Goal: Use online tool/utility: Use online tool/utility

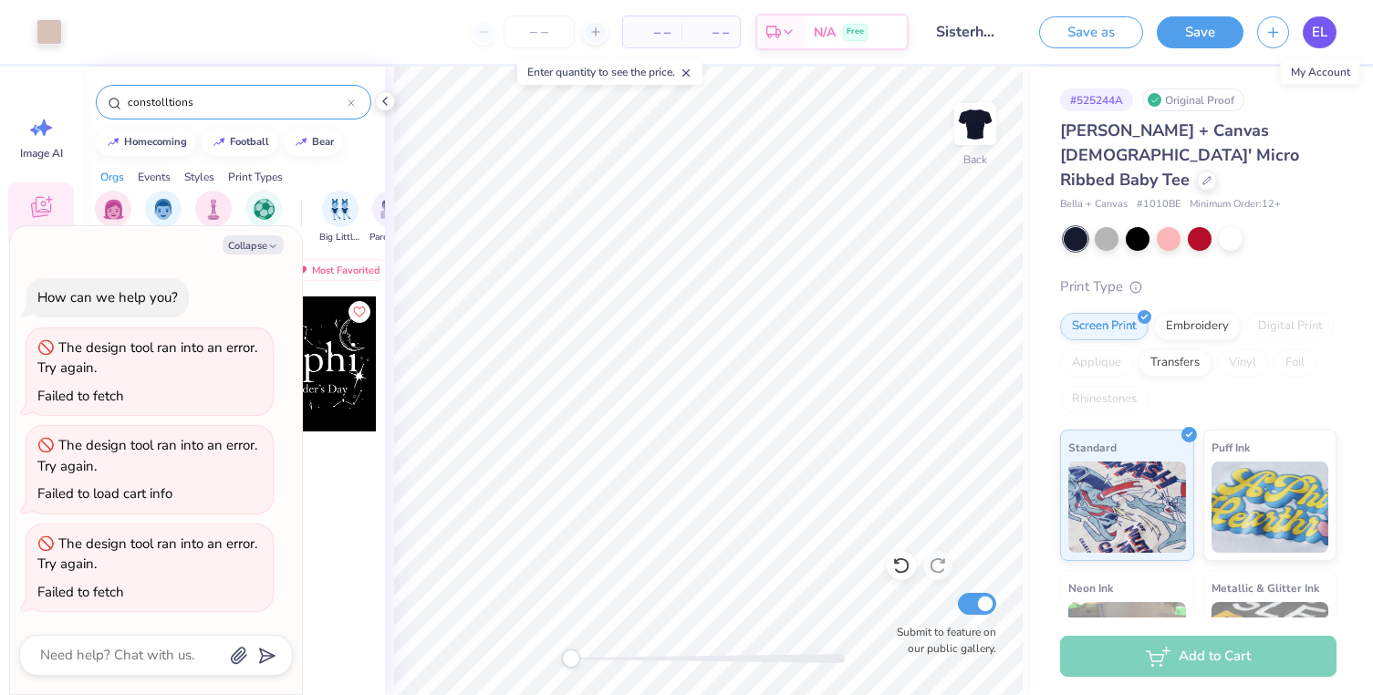
click at [1318, 29] on span "EL" at bounding box center [1320, 32] width 16 height 21
type textarea "x"
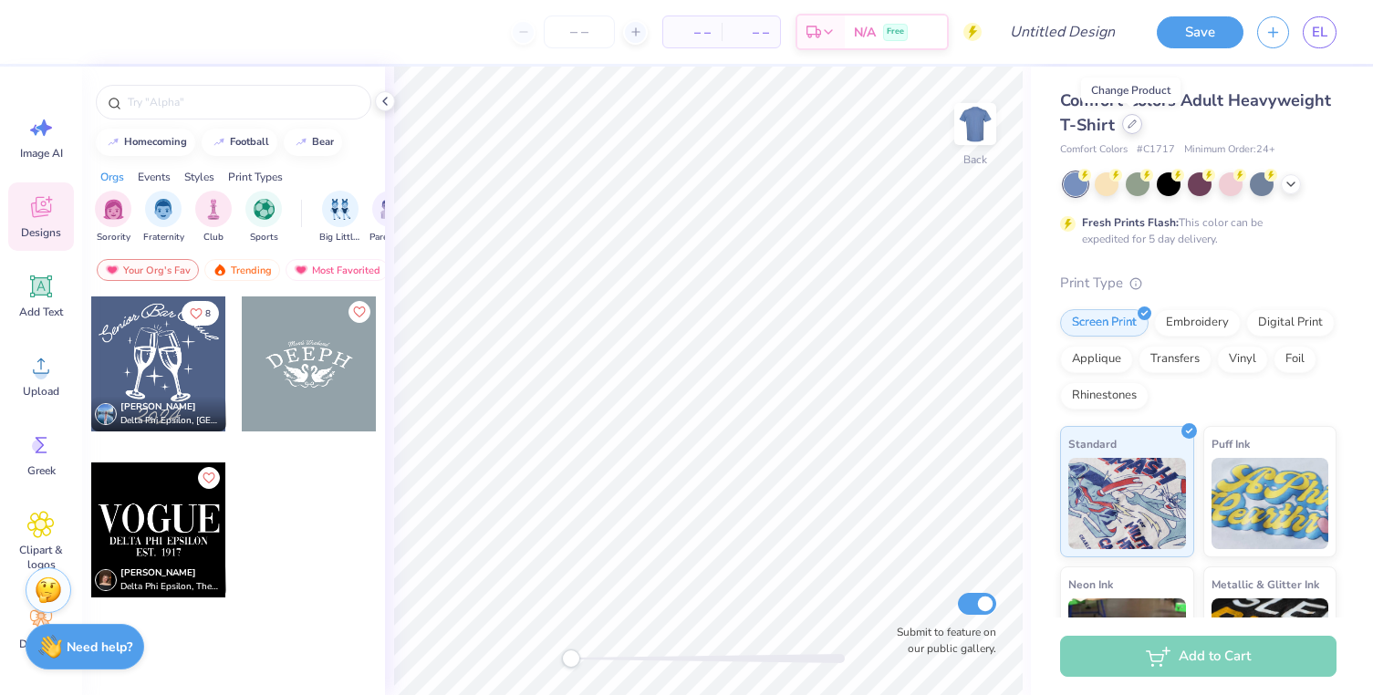
click at [1128, 125] on icon at bounding box center [1132, 124] width 9 height 9
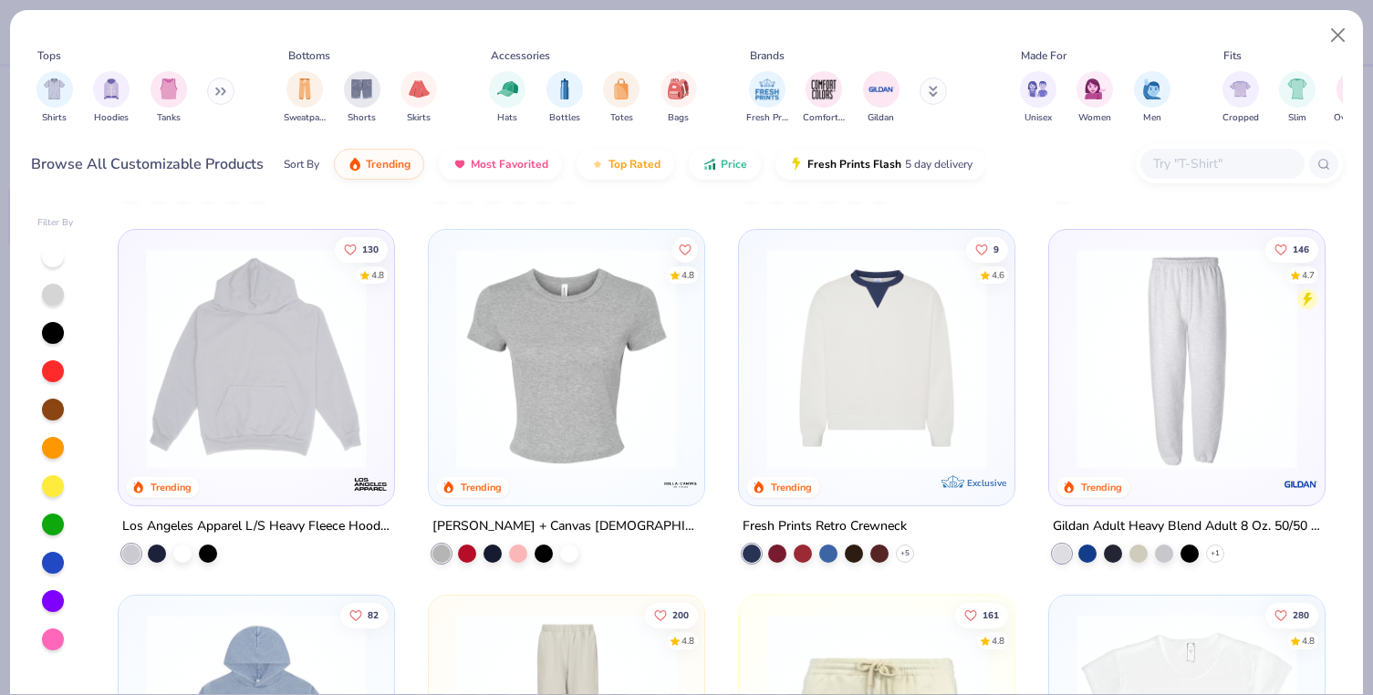
scroll to position [1809, 0]
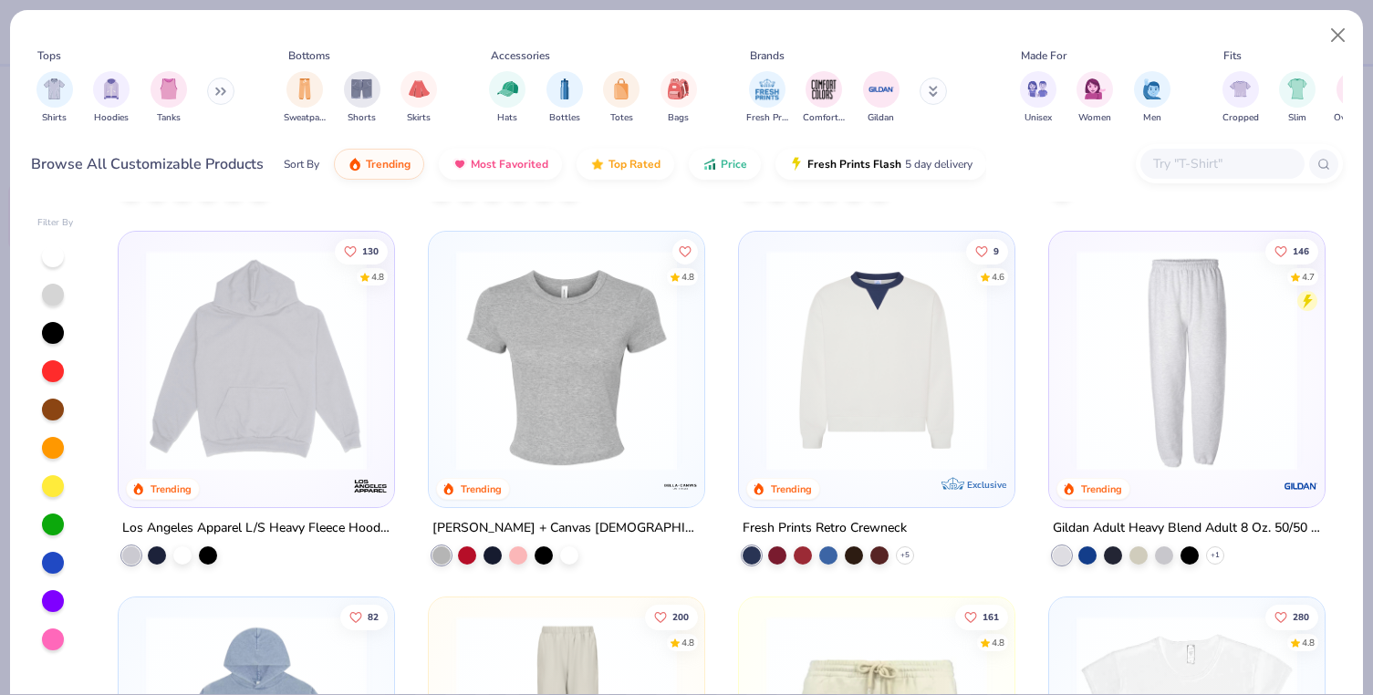
click at [447, 406] on img at bounding box center [327, 360] width 239 height 221
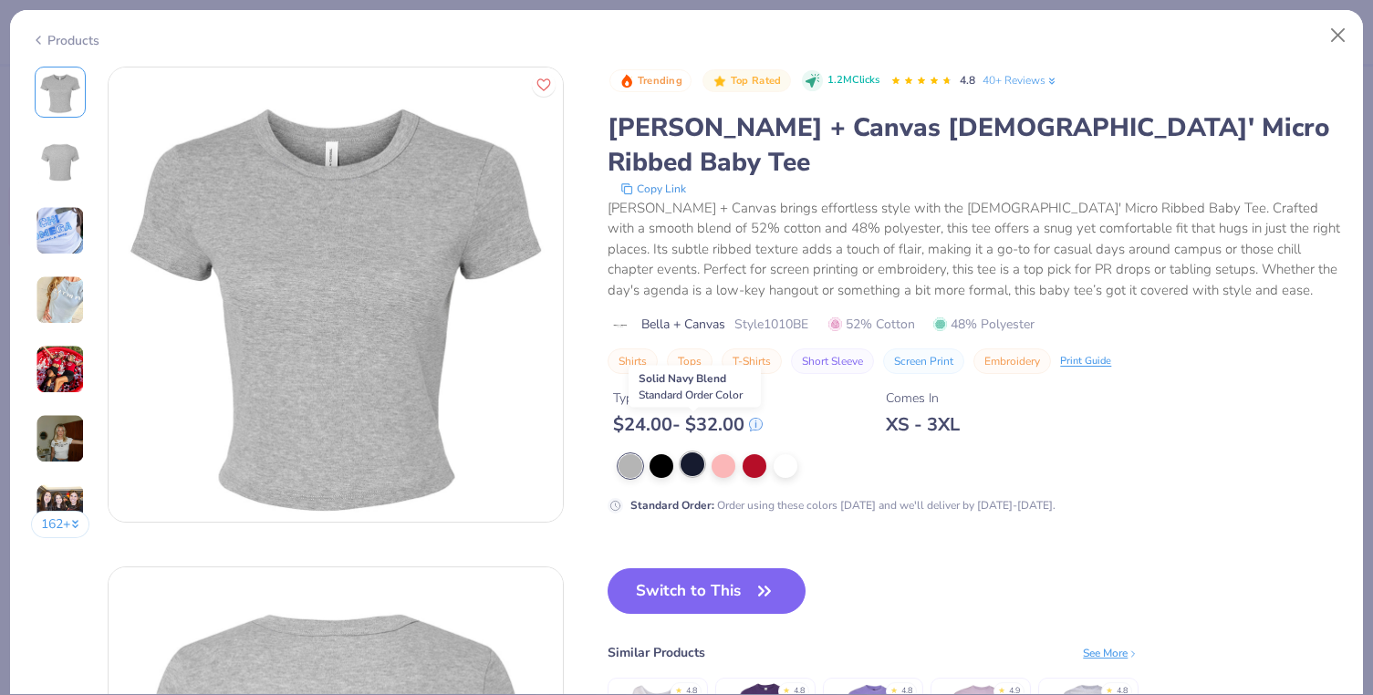
click at [688, 453] on div at bounding box center [693, 465] width 24 height 24
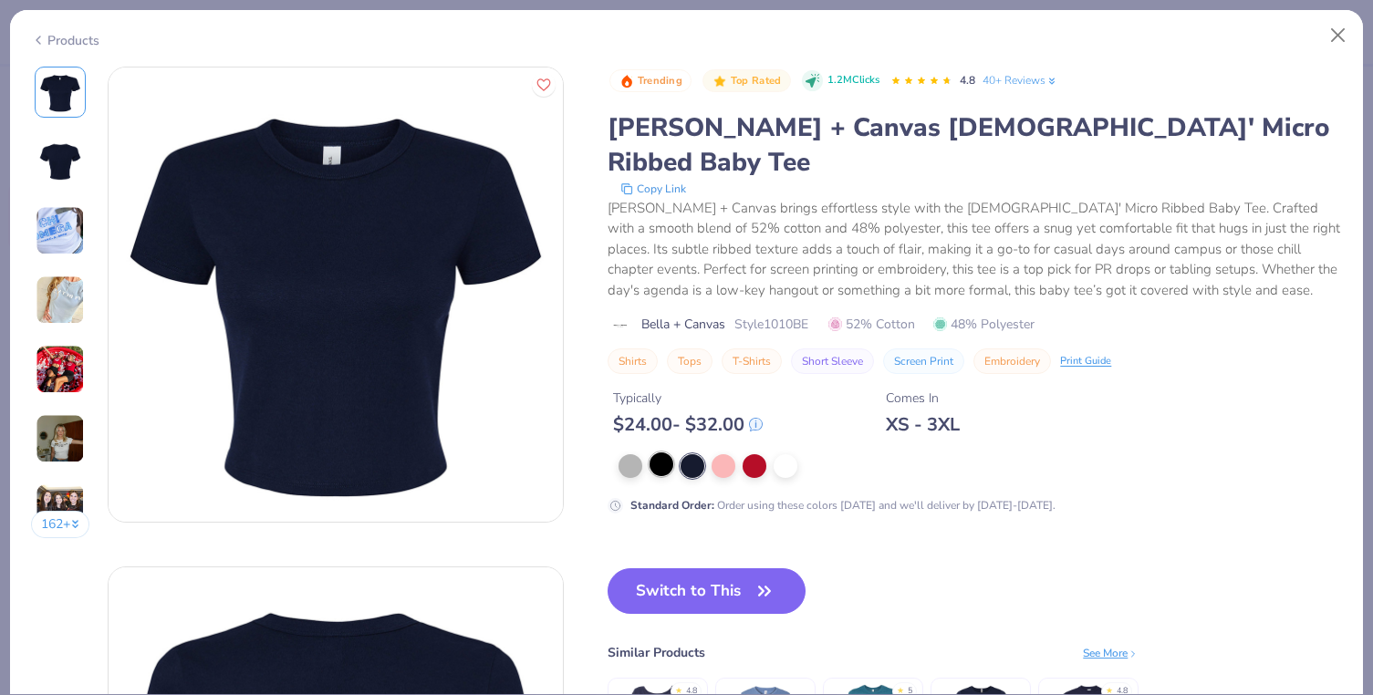
click at [661, 453] on div at bounding box center [662, 465] width 24 height 24
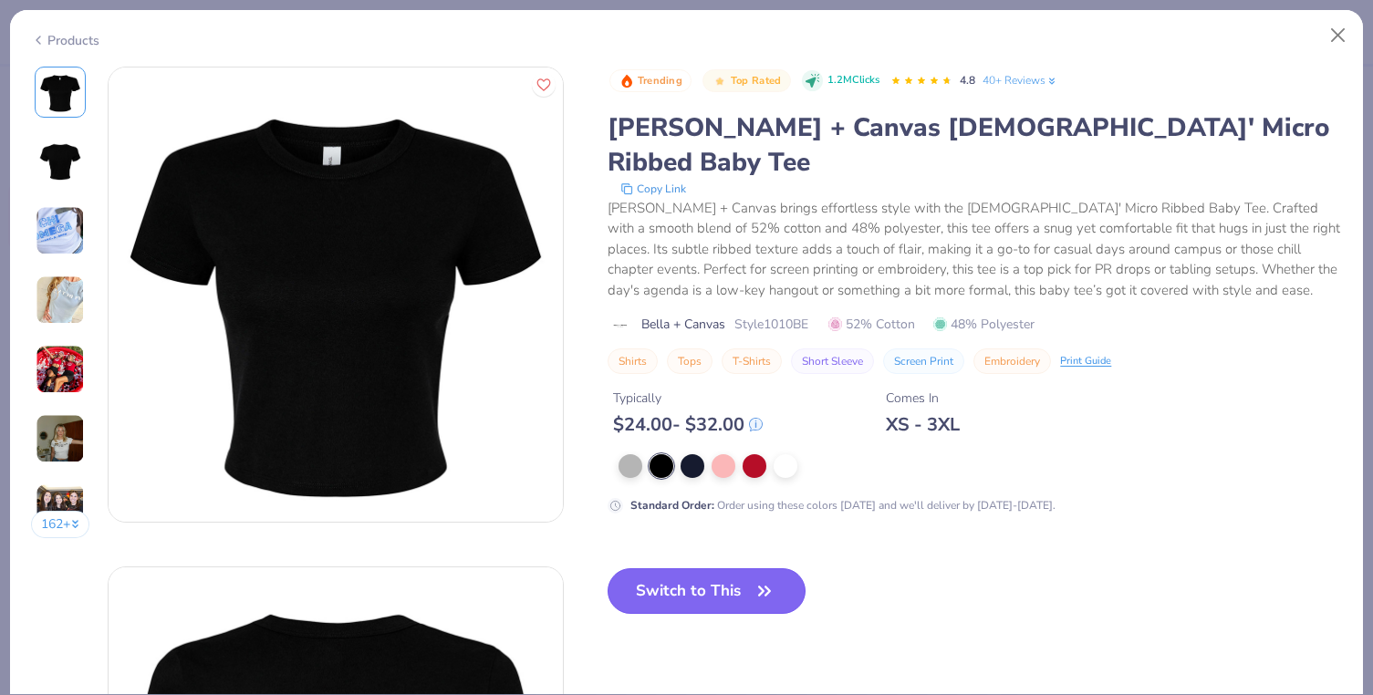
click at [732, 568] on button "Switch to This" at bounding box center [707, 591] width 198 height 46
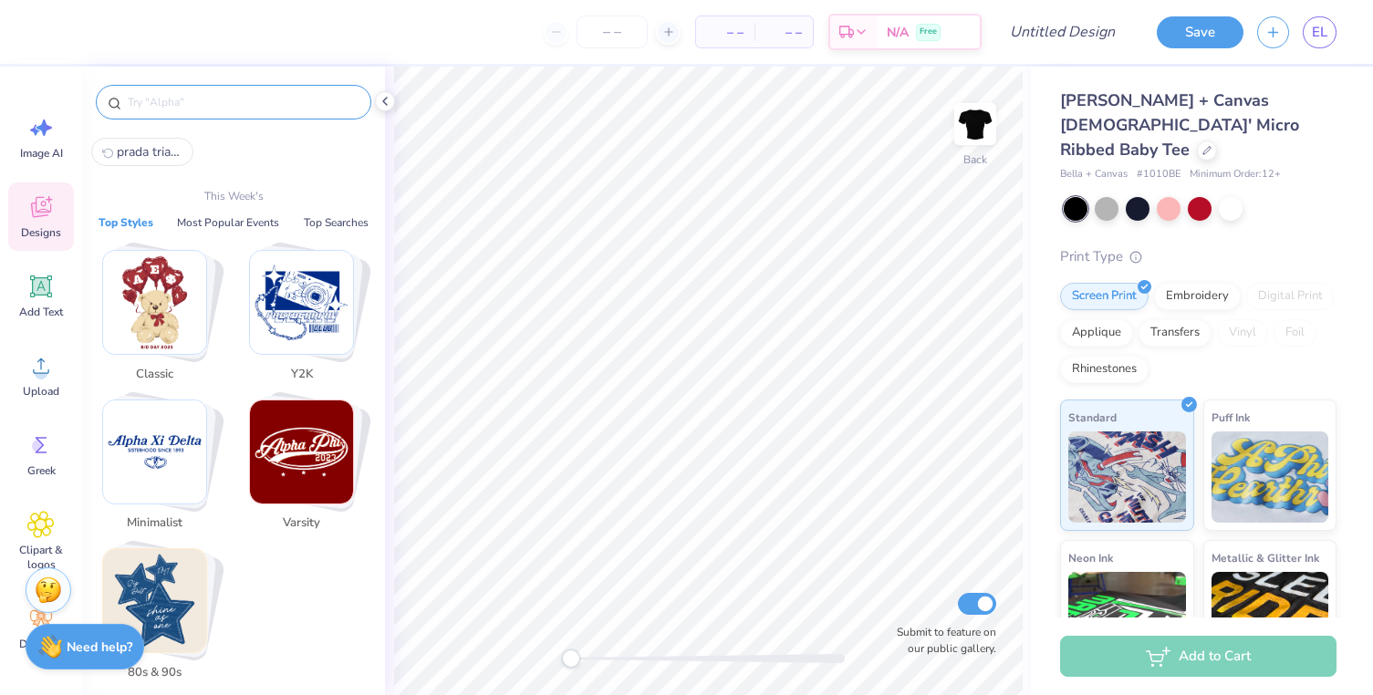
click at [213, 104] on input "text" at bounding box center [243, 102] width 234 height 18
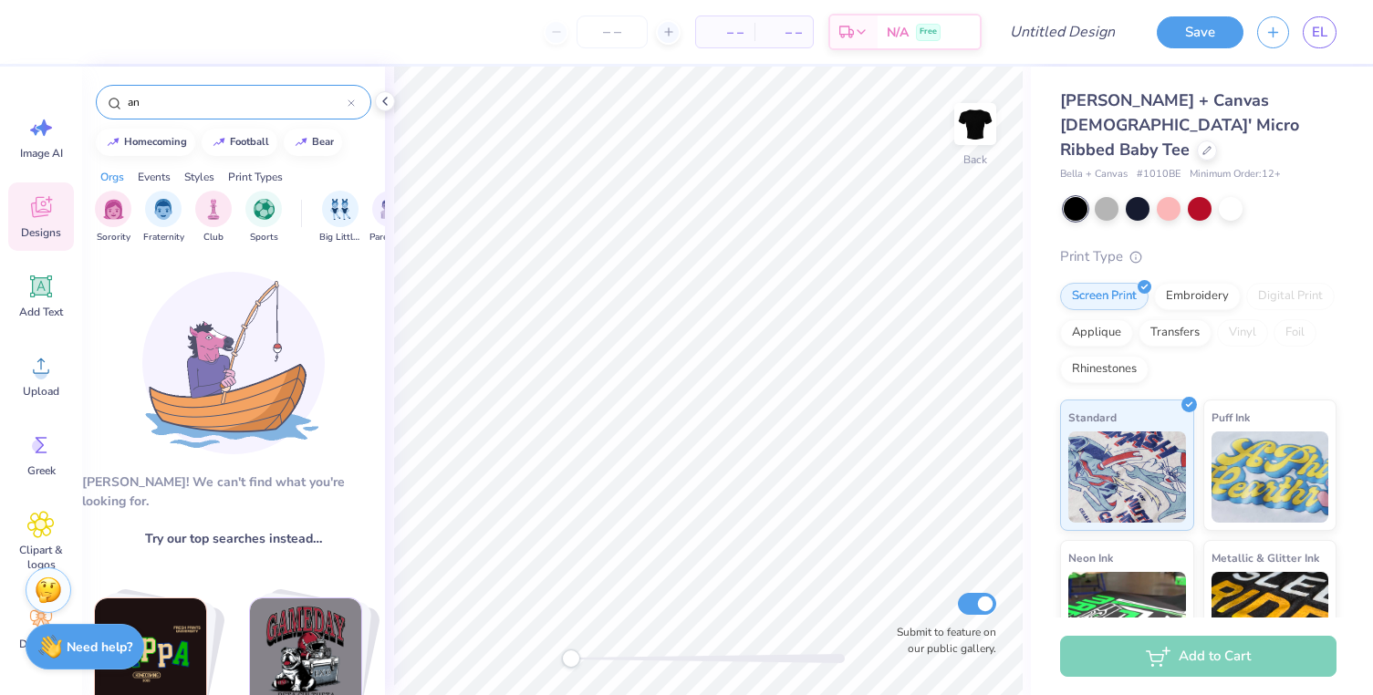
type input "a"
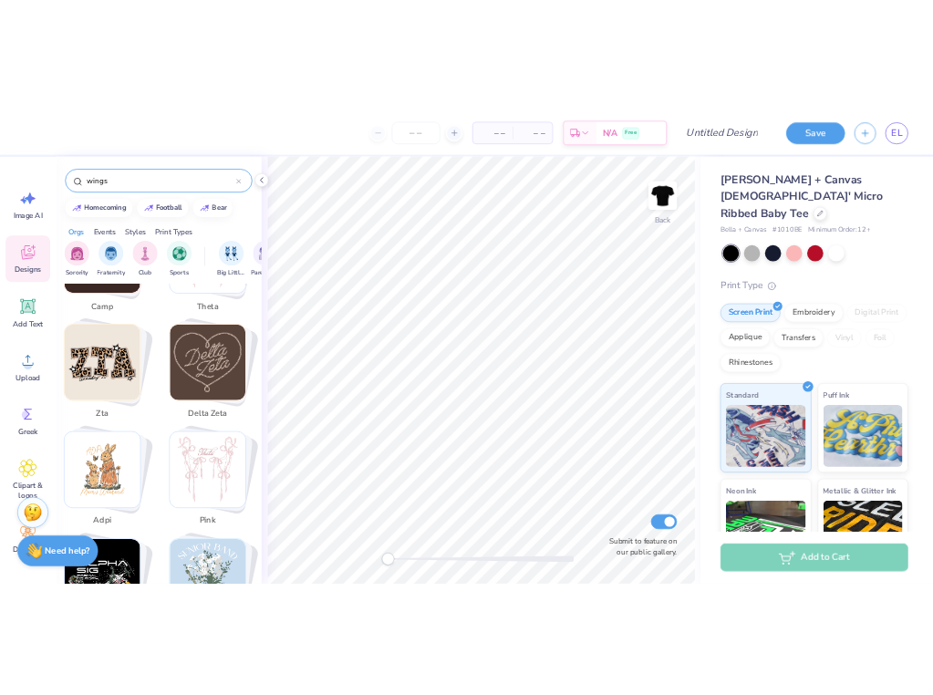
scroll to position [1205, 0]
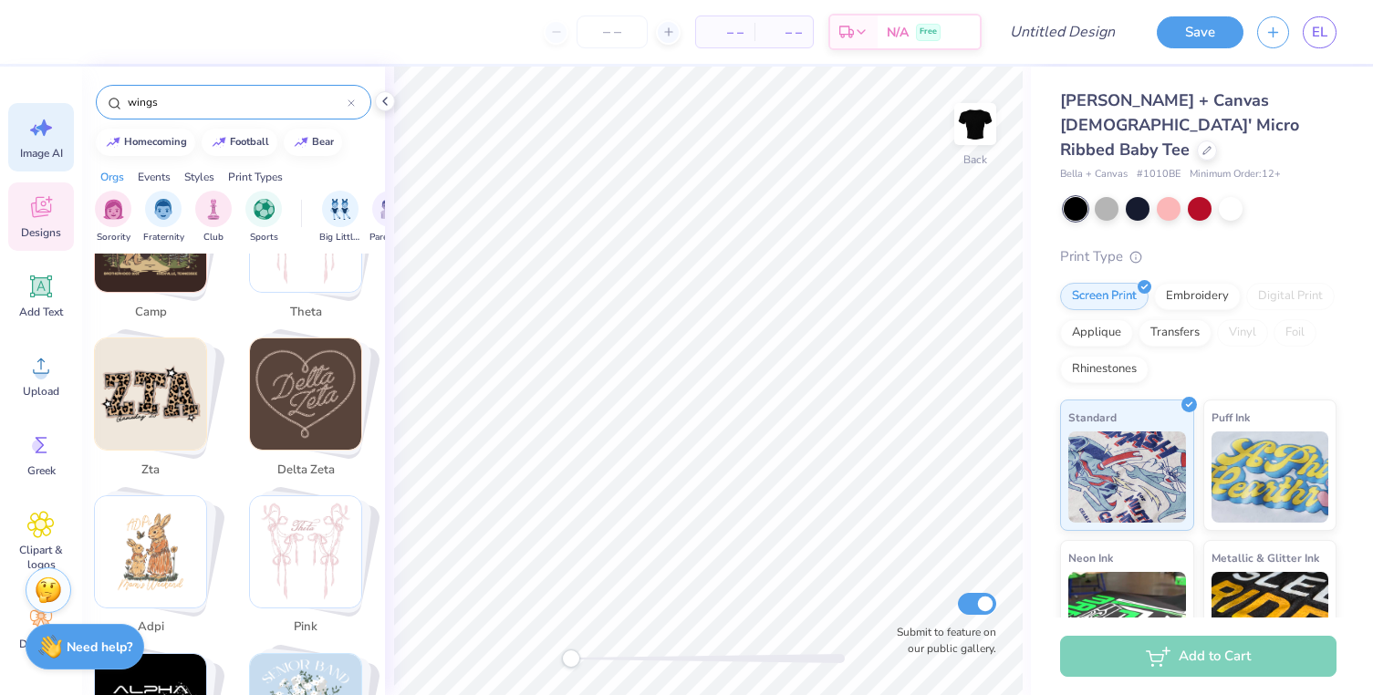
type input "wings"
click at [41, 138] on icon at bounding box center [40, 127] width 27 height 27
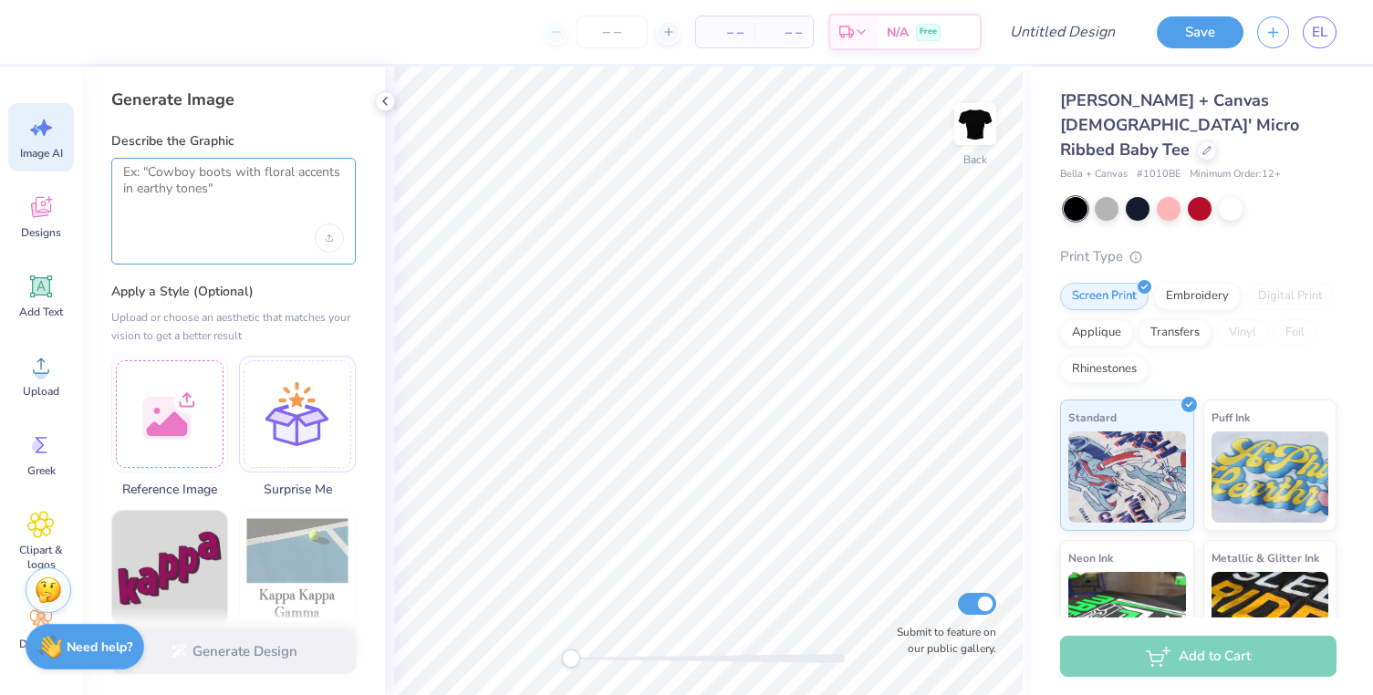
click at [221, 182] on textarea at bounding box center [233, 187] width 221 height 46
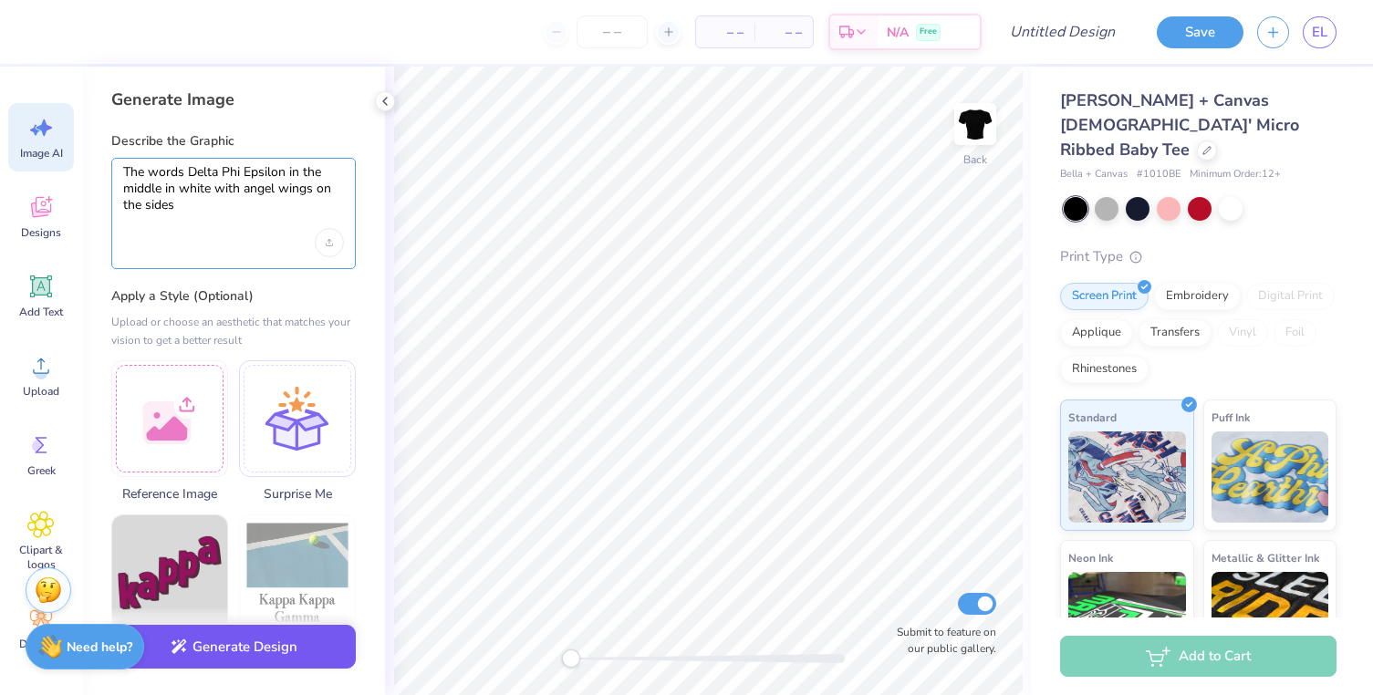
type textarea "The words Delta Phi Epsilon in the middle in white with angel wings on the sides"
click at [228, 651] on button "Generate Design" at bounding box center [233, 647] width 245 height 45
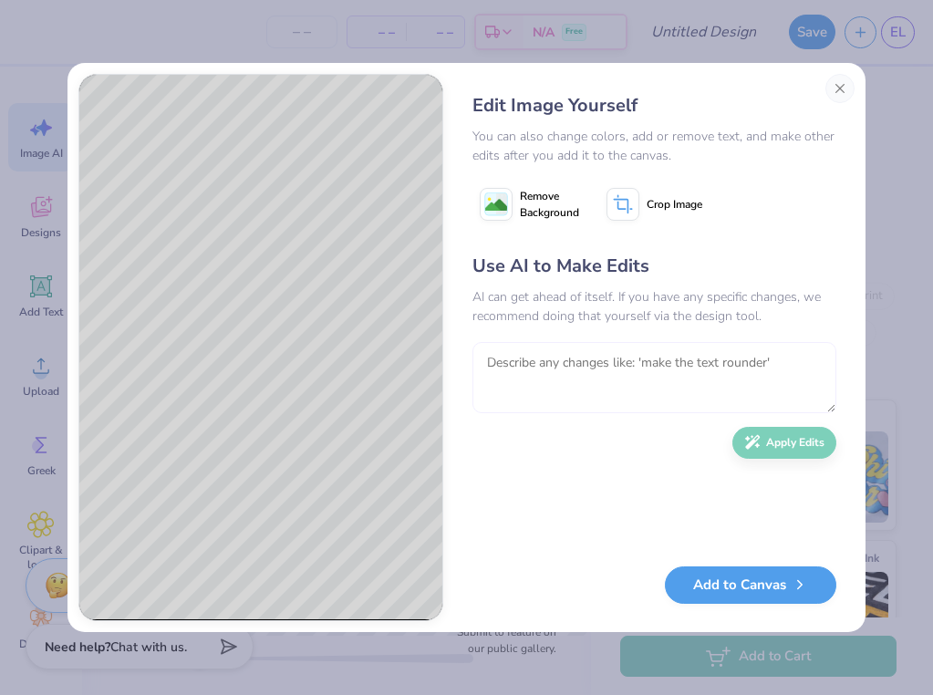
click at [671, 360] on textarea at bounding box center [655, 377] width 364 height 71
click at [594, 364] on textarea "Make Delta Phi Epilon white and" at bounding box center [655, 377] width 364 height 71
click at [725, 359] on textarea "Make Delta Phi Epsilon white and" at bounding box center [655, 377] width 364 height 71
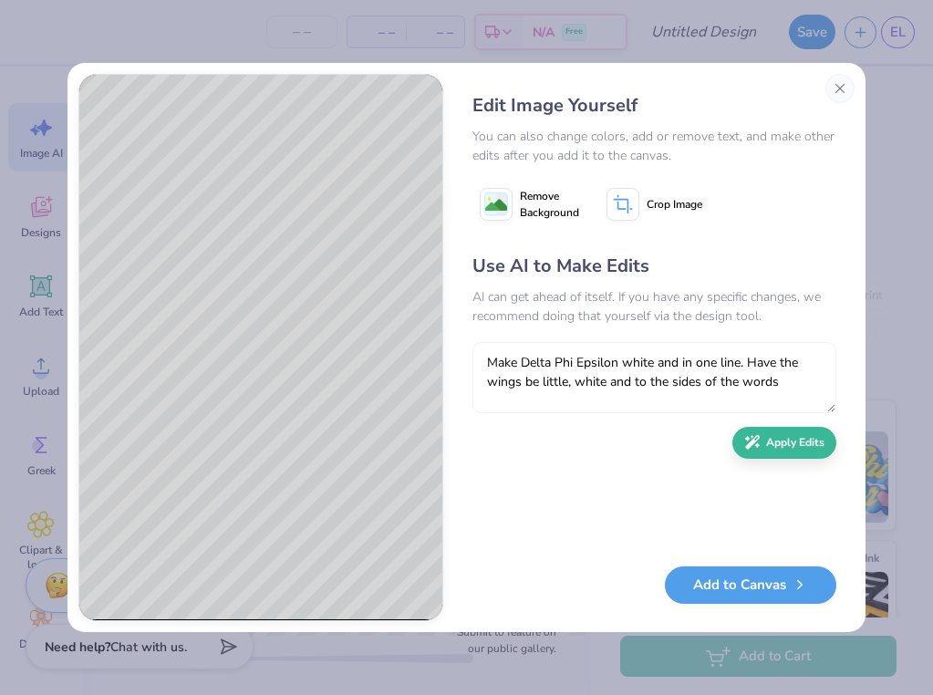
type textarea "Make Delta Phi Epsilon white and in one line. Have the wings be little, white a…"
click at [684, 486] on div "Use AI to Make Edits AI can get ahead of itself. If you have any specific chang…" at bounding box center [655, 401] width 364 height 296
click at [650, 533] on div "Use AI to Make Edits AI can get ahead of itself. If you have any specific chang…" at bounding box center [655, 401] width 364 height 296
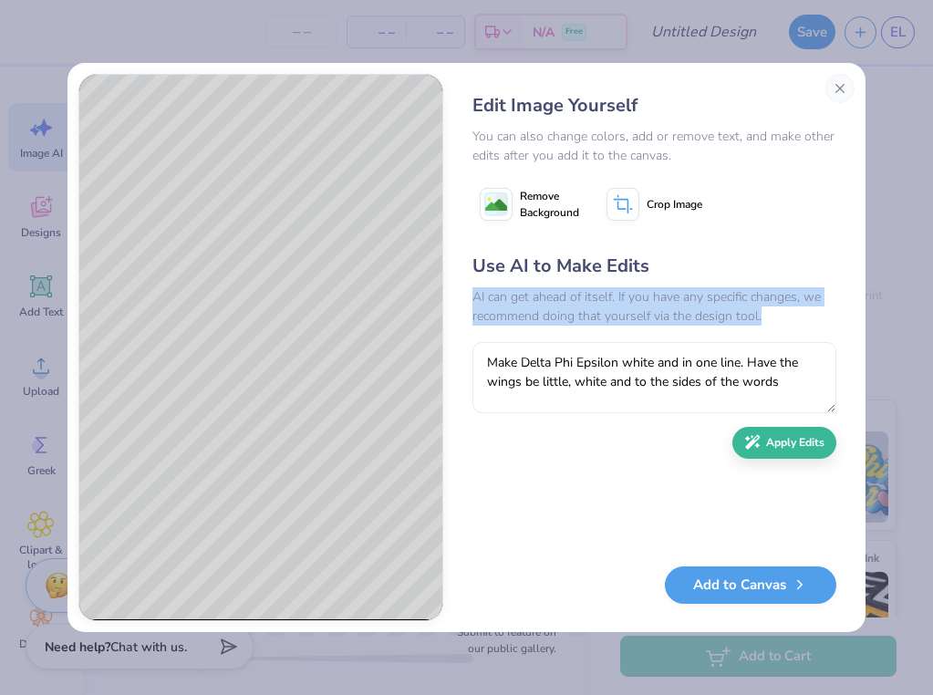
click at [650, 533] on div "Use AI to Make Edits AI can get ahead of itself. If you have any specific chang…" at bounding box center [655, 401] width 364 height 296
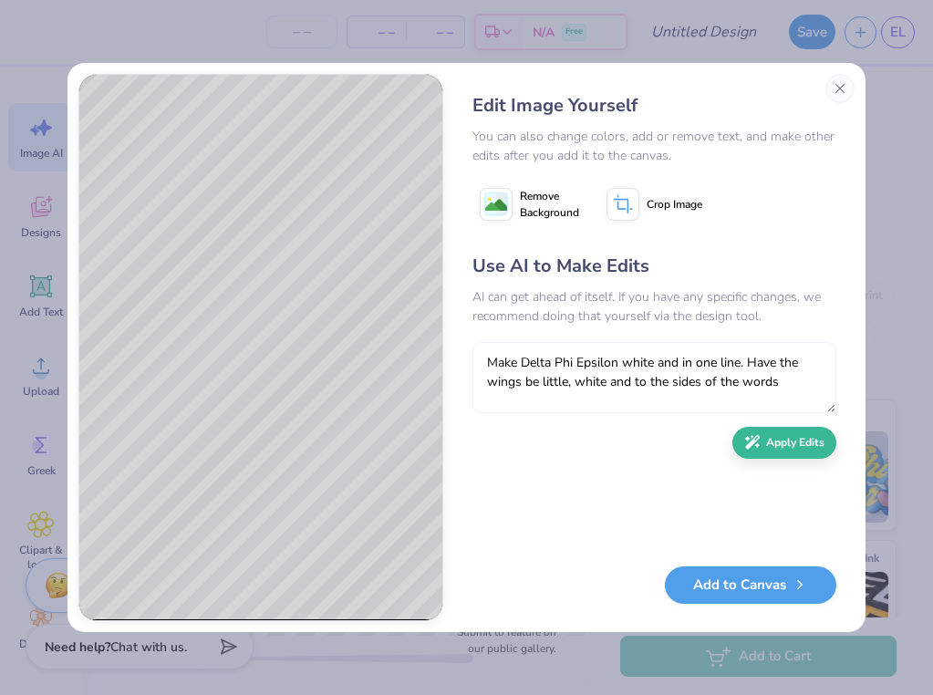
click at [788, 389] on textarea "Make Delta Phi Epsilon white and in one line. Have the wings be little, white a…" at bounding box center [655, 377] width 364 height 71
click at [794, 441] on button "Apply Edits" at bounding box center [785, 438] width 104 height 32
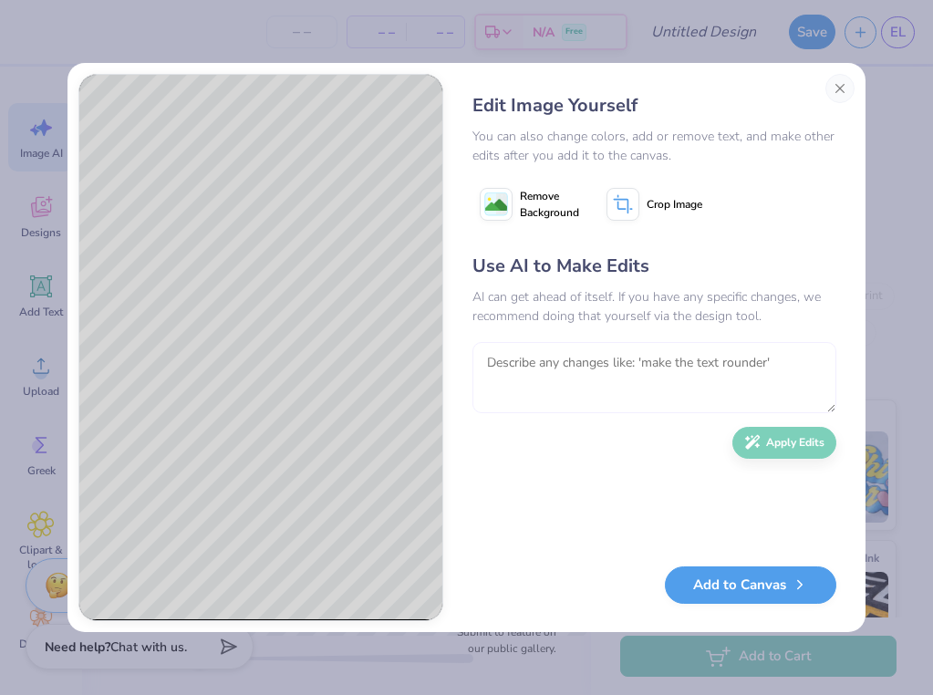
click at [752, 360] on textarea at bounding box center [655, 377] width 364 height 71
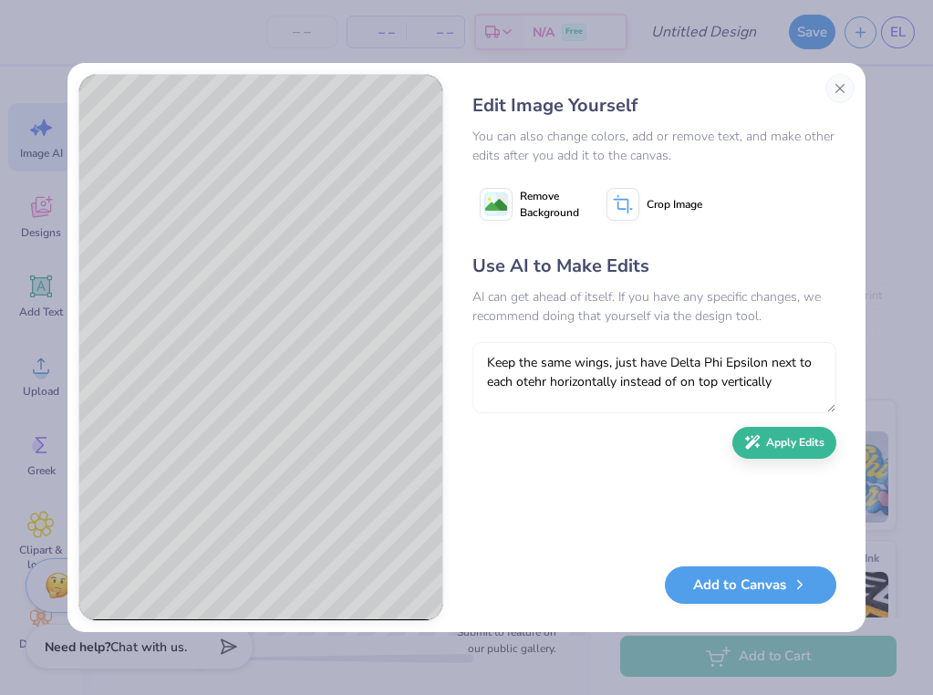
click at [536, 382] on textarea "Keep the same wings, just have Delta Phi Epsilon next to each otehr horizontall…" at bounding box center [655, 377] width 364 height 71
type textarea "Keep the same wings, just have Delta Phi Epsilon next to each other horizontall…"
click at [783, 444] on button "Apply Edits" at bounding box center [785, 438] width 104 height 32
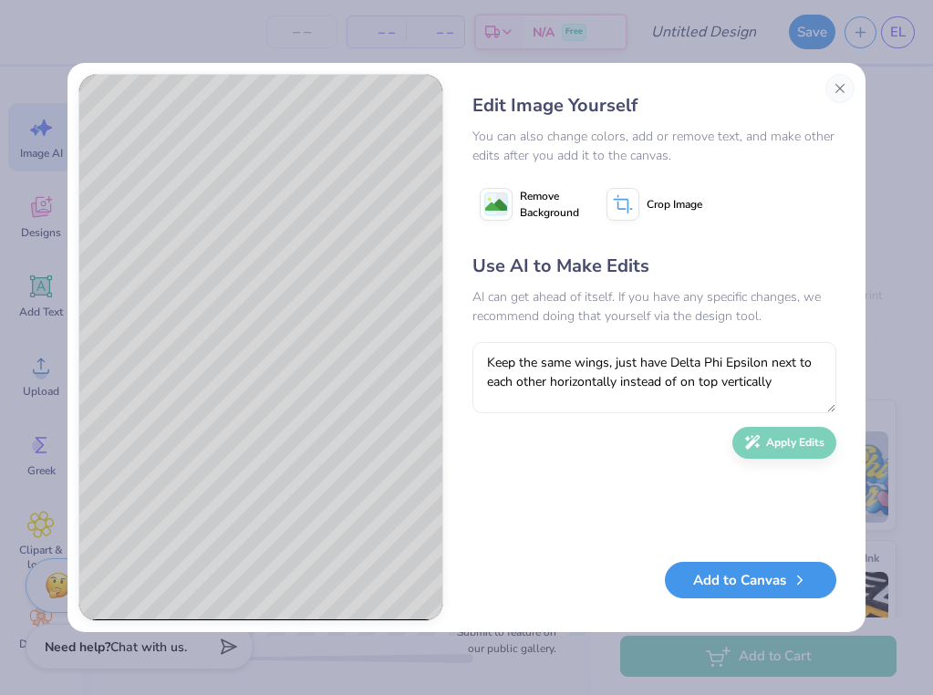
click at [773, 578] on button "Add to Canvas" at bounding box center [751, 580] width 172 height 37
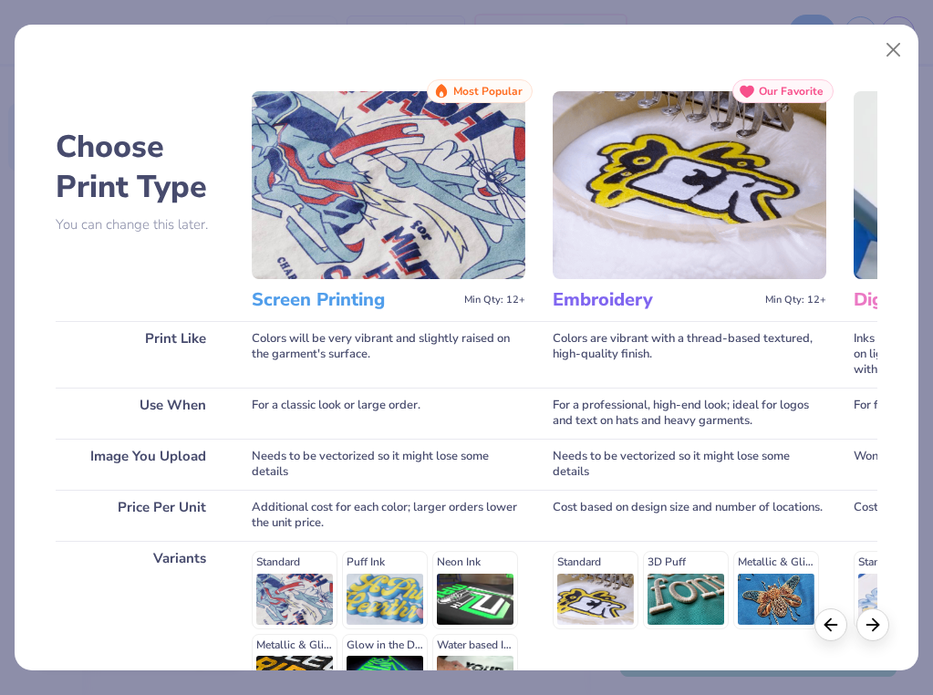
click at [280, 597] on div "Standard Puff Ink Neon Ink Metallic & Glitter Ink Glow in the Dark Ink Water ba…" at bounding box center [389, 631] width 274 height 161
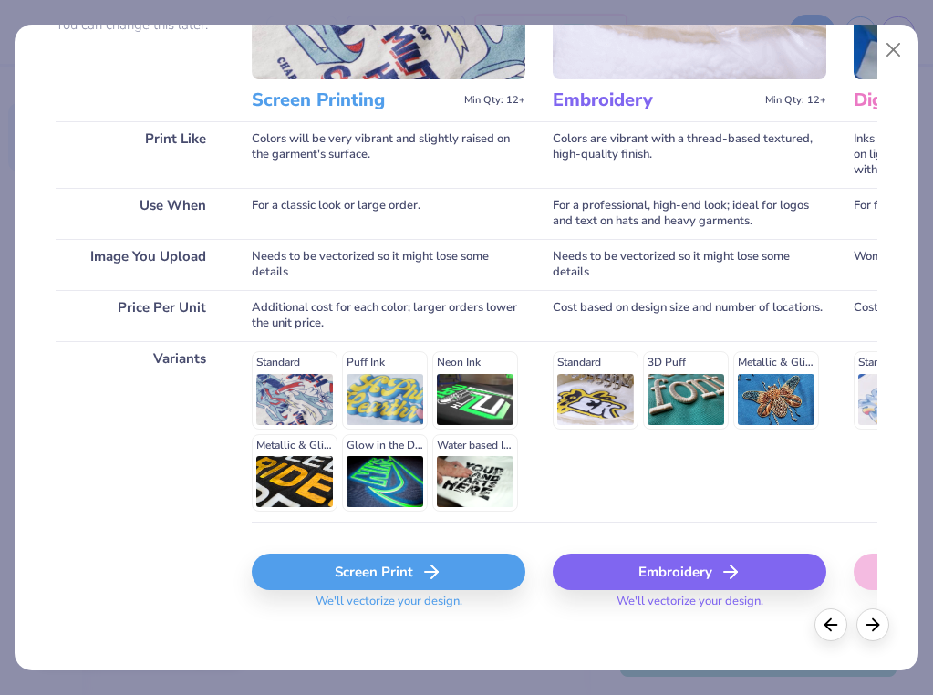
scroll to position [214, 0]
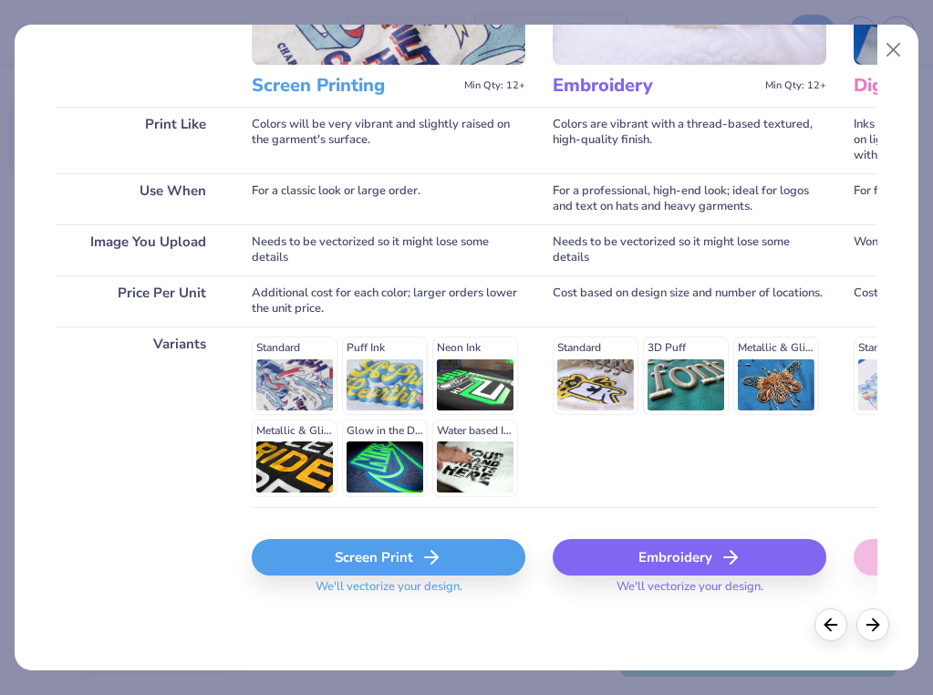
click at [333, 561] on div "Screen Print" at bounding box center [389, 557] width 274 height 36
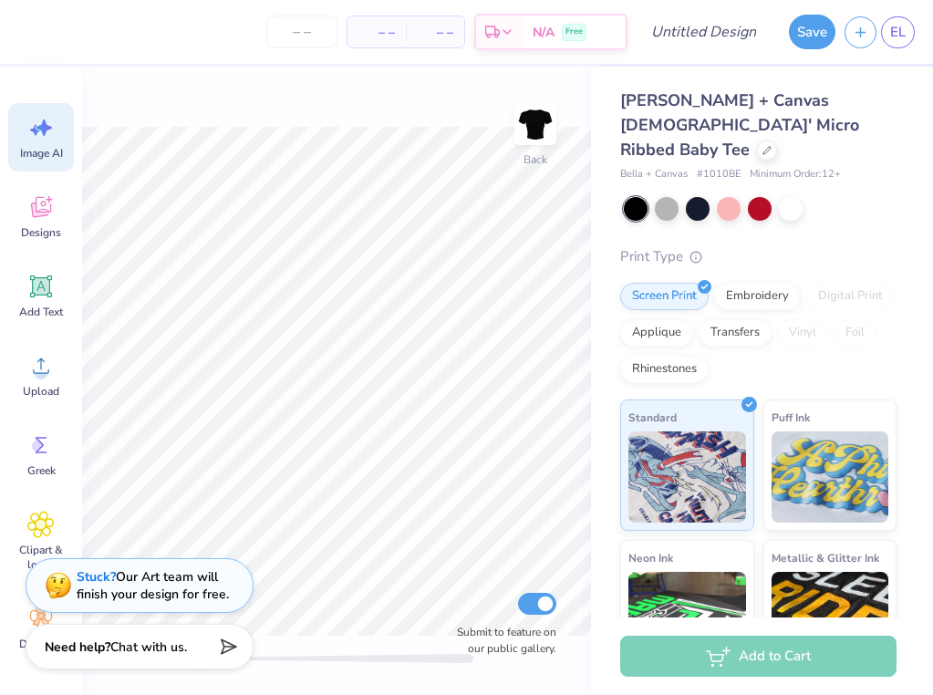
scroll to position [0, 0]
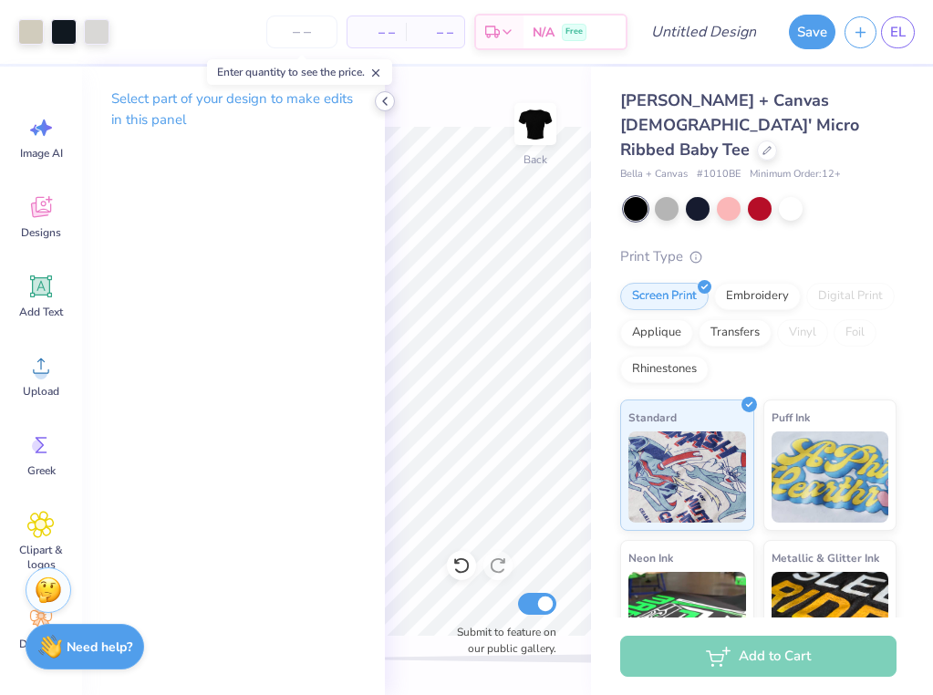
click at [383, 98] on icon at bounding box center [385, 101] width 15 height 15
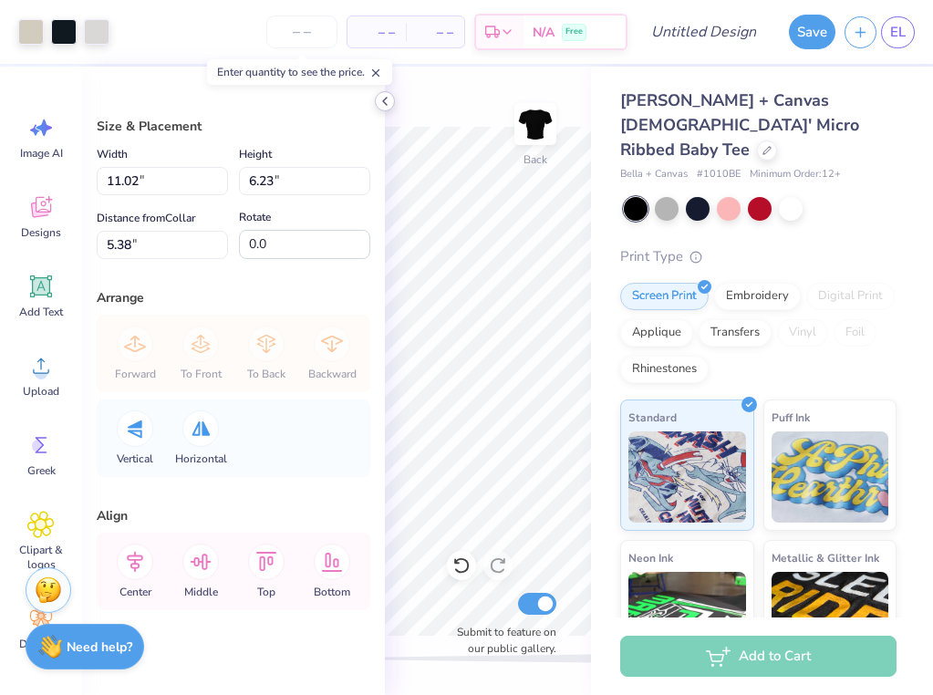
click at [387, 99] on icon at bounding box center [385, 101] width 15 height 15
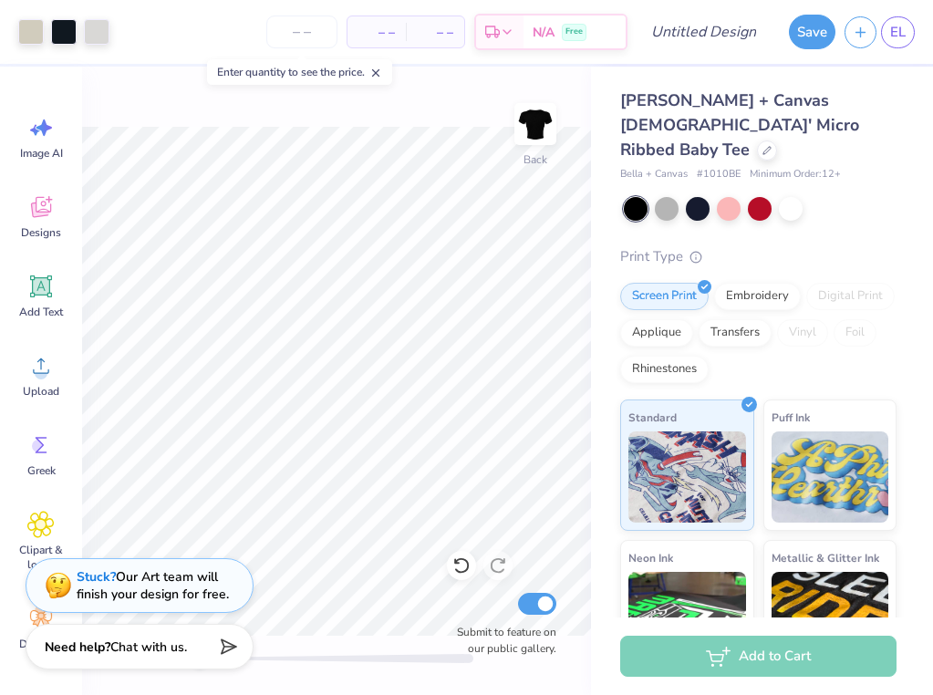
click at [615, 345] on div "Art colors – – Per Item – – Total Est. Delivery N/A Free Design Title Save EL I…" at bounding box center [466, 347] width 933 height 695
click at [34, 285] on icon at bounding box center [41, 286] width 17 height 17
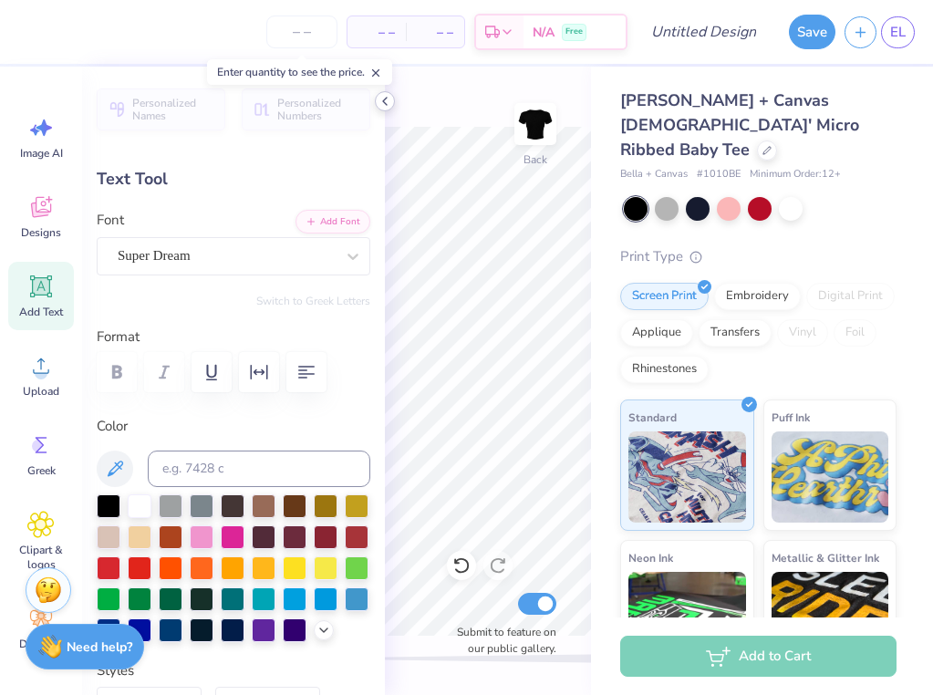
click at [384, 98] on icon at bounding box center [385, 101] width 15 height 15
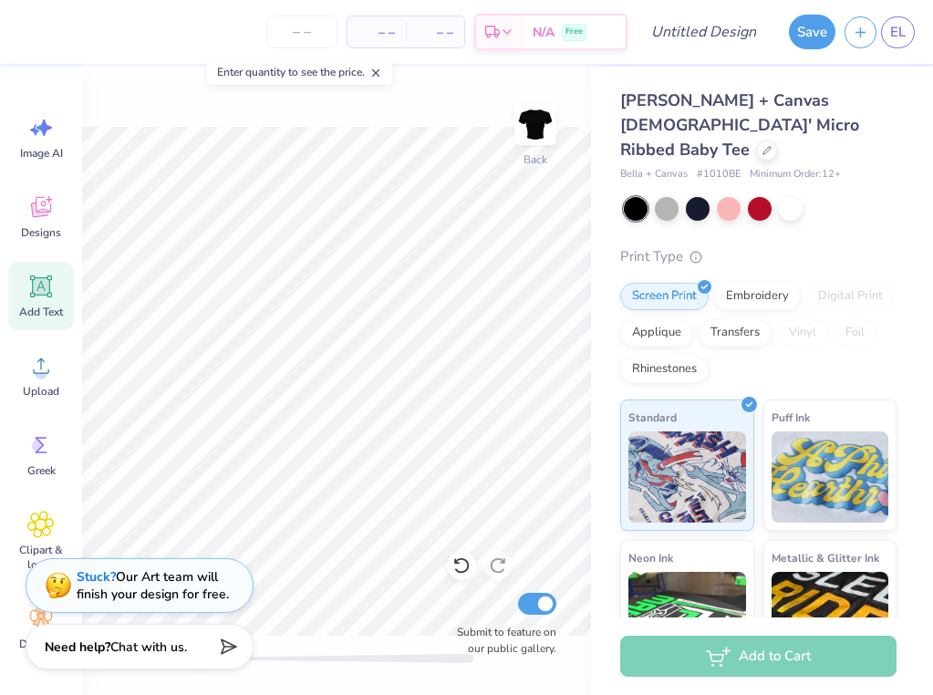
type textarea "T"
type textarea "Delta Phi Epsilon"
click at [50, 296] on icon at bounding box center [40, 286] width 27 height 27
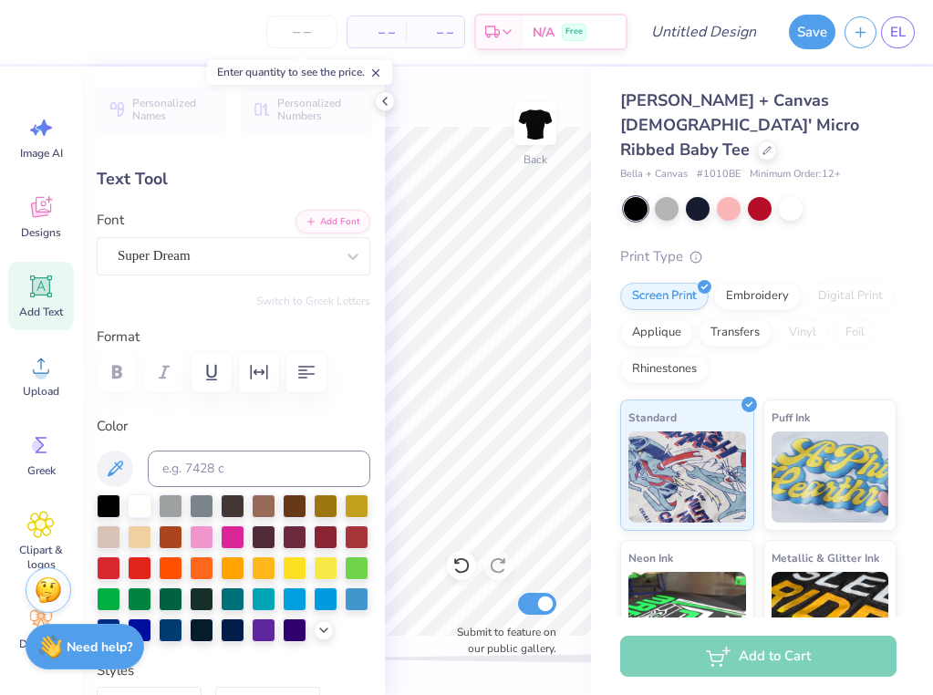
scroll to position [0, 0]
type input "11.02"
type input "1.32"
type input "7.84"
type input "4.77"
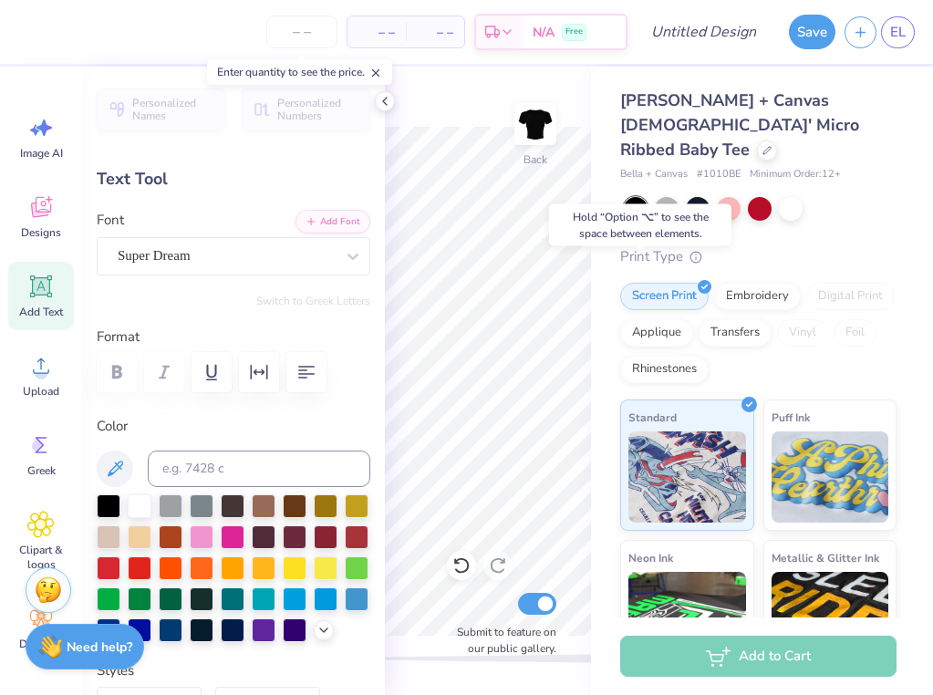
type input "1.38"
type input "7.81"
type input "11.02"
type input "1.32"
type input "3.76"
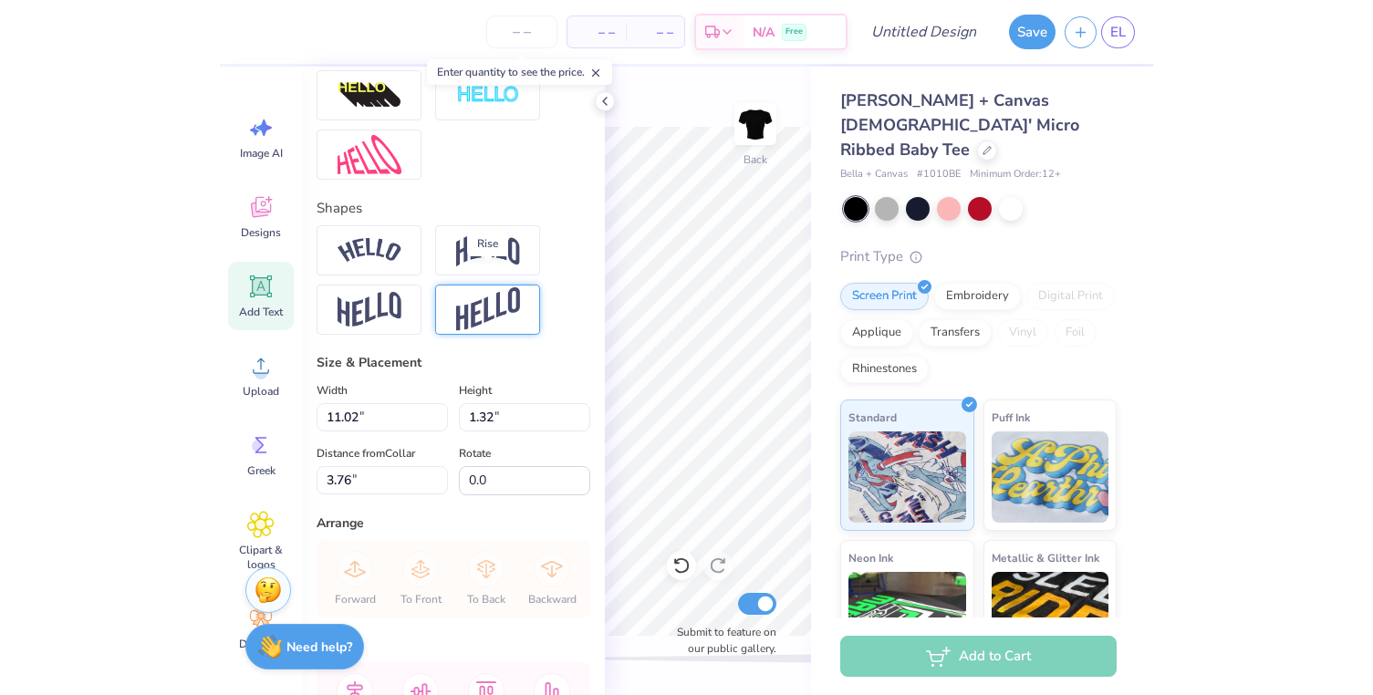
scroll to position [631, 0]
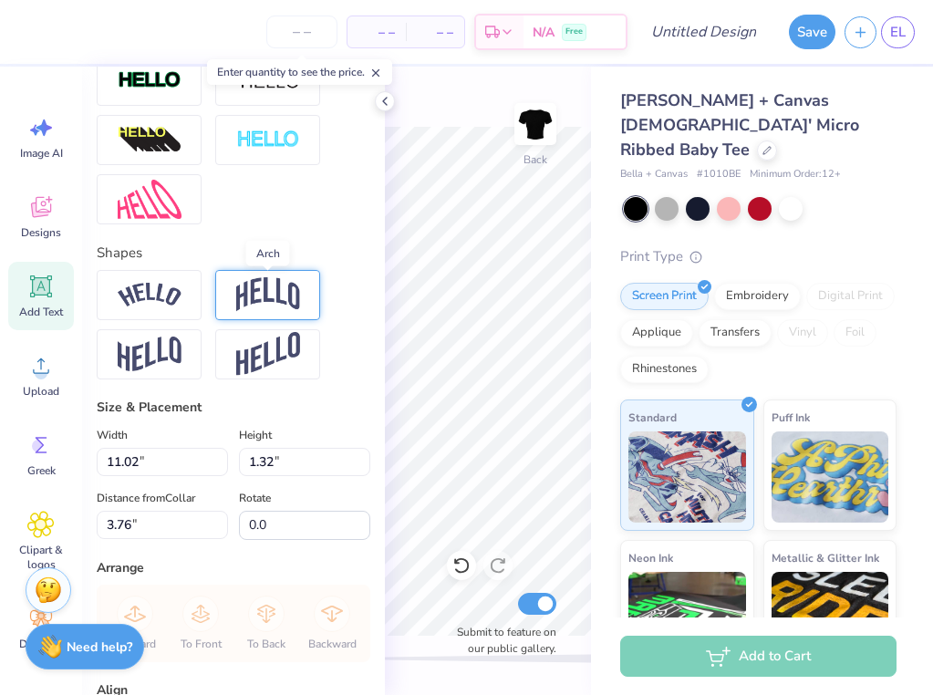
click at [276, 295] on img at bounding box center [268, 294] width 64 height 35
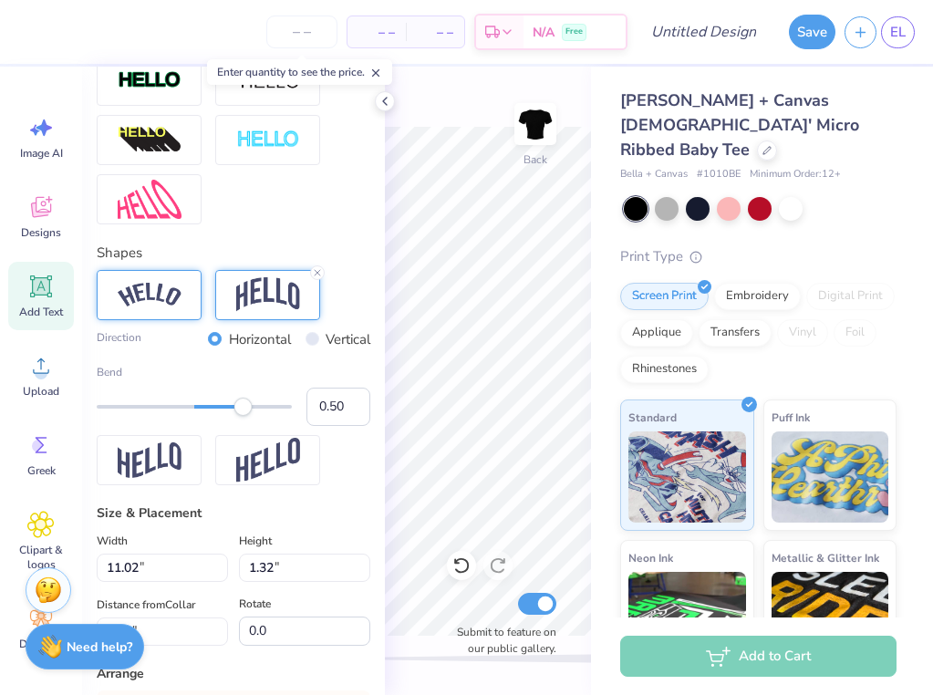
click at [158, 296] on img at bounding box center [150, 295] width 64 height 25
click at [198, 271] on line at bounding box center [198, 272] width 5 height 5
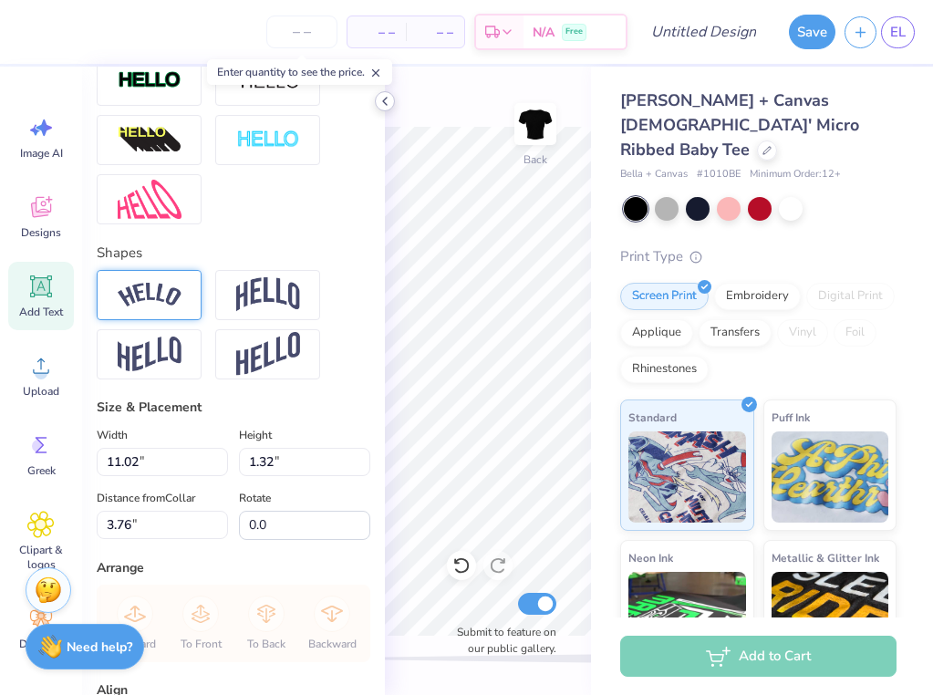
click at [389, 94] on icon at bounding box center [385, 101] width 15 height 15
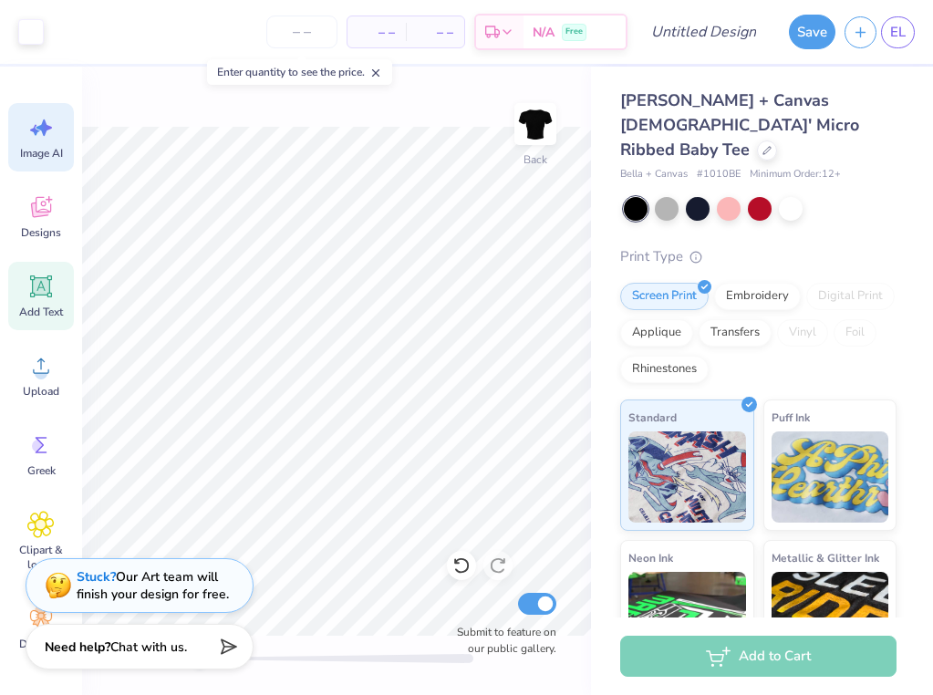
click at [44, 136] on icon at bounding box center [40, 127] width 27 height 27
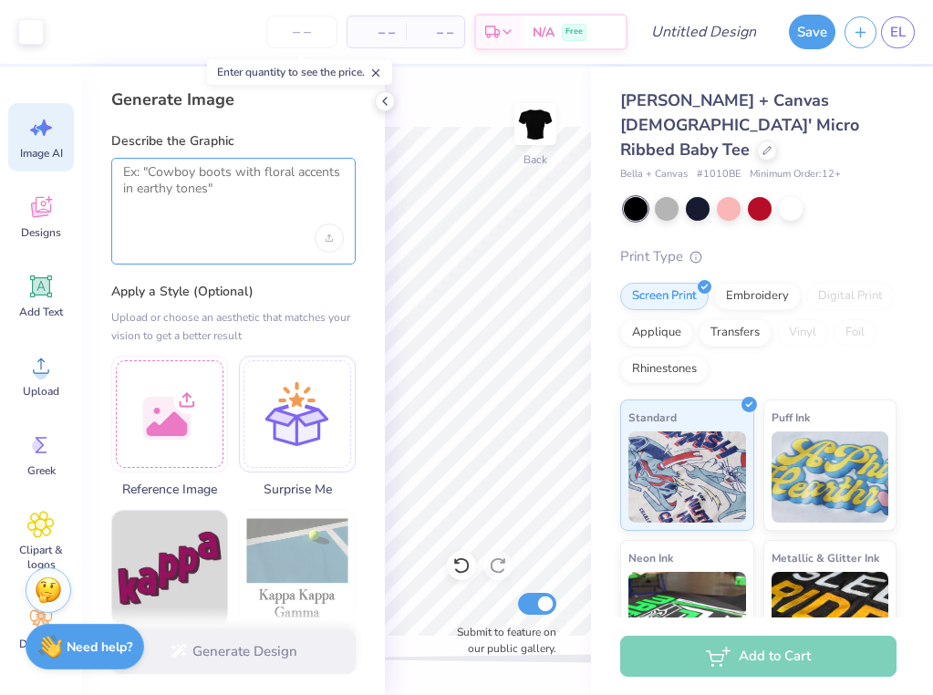
click at [200, 183] on textarea at bounding box center [233, 187] width 221 height 46
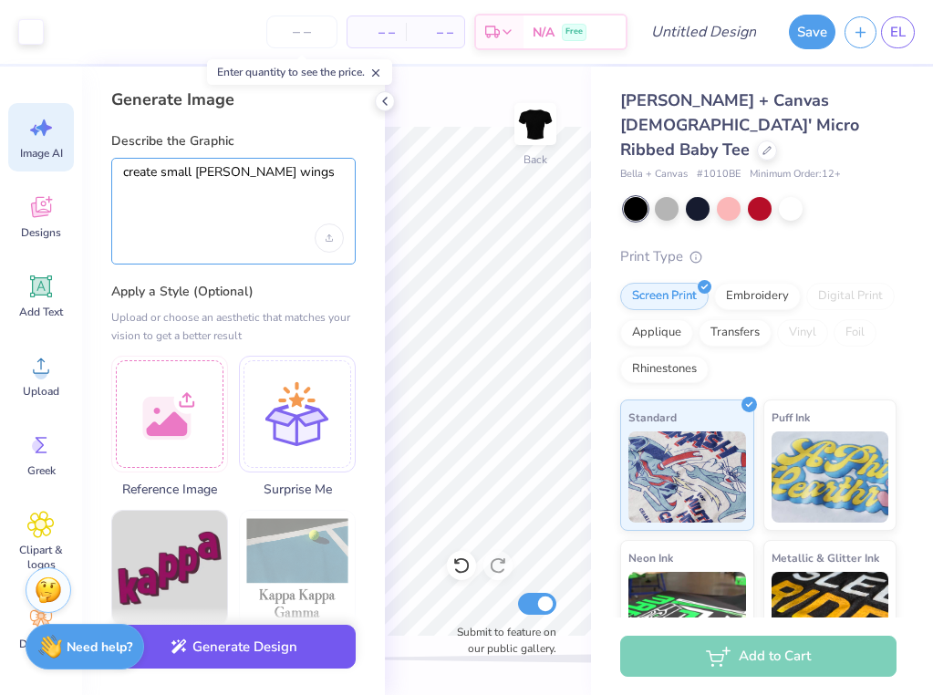
type textarea "create small [PERSON_NAME] wings"
click at [211, 647] on button "Generate Design" at bounding box center [233, 647] width 245 height 45
